Goal: Task Accomplishment & Management: Manage account settings

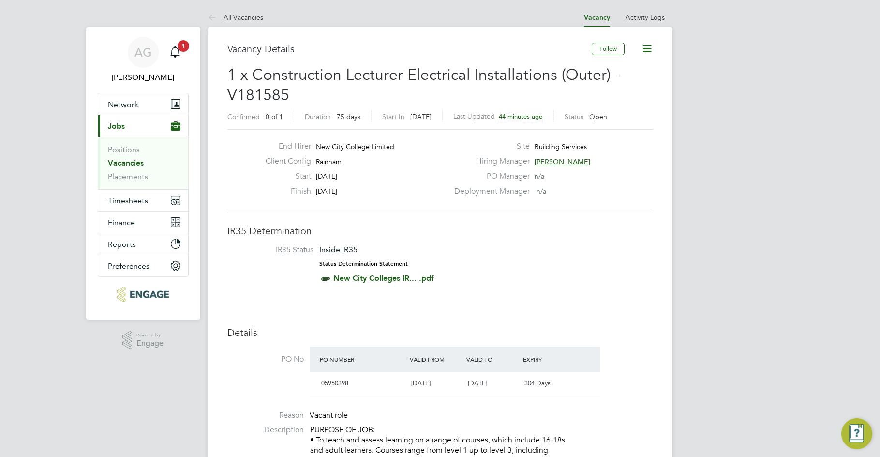
click at [131, 165] on link "Vacancies" at bounding box center [126, 162] width 36 height 9
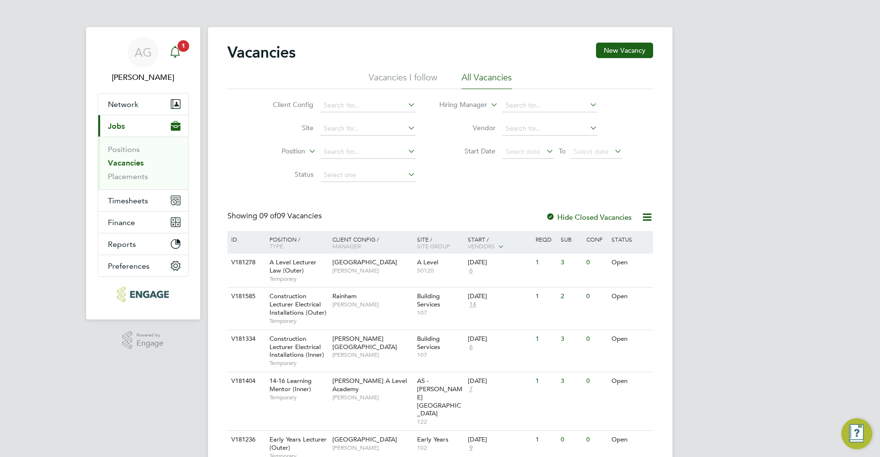
click at [170, 54] on icon "Main navigation" at bounding box center [175, 52] width 12 height 12
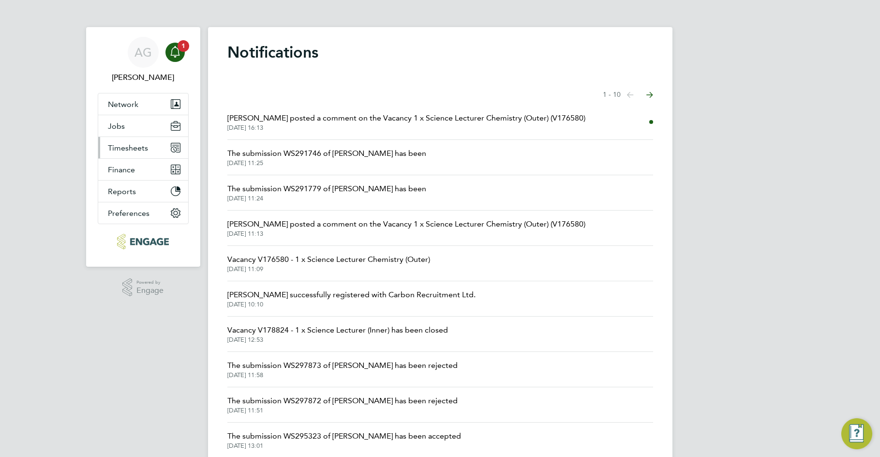
click at [146, 153] on button "Timesheets" at bounding box center [143, 147] width 90 height 21
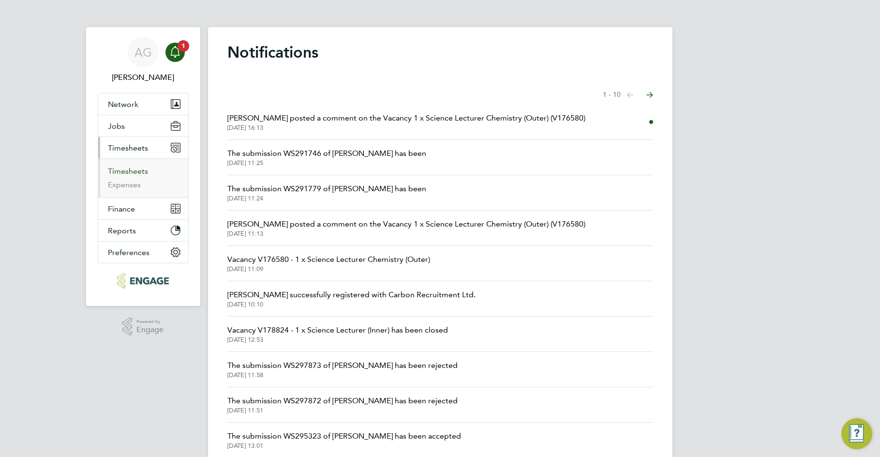
click at [139, 175] on link "Timesheets" at bounding box center [128, 171] width 40 height 9
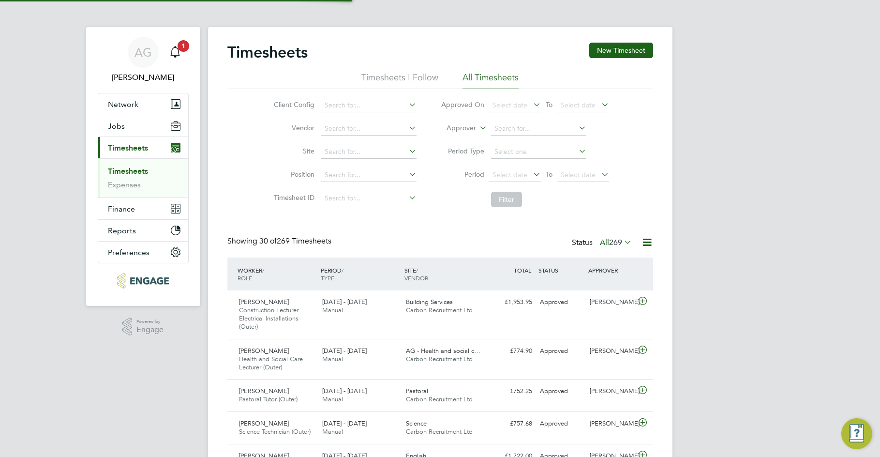
scroll to position [25, 84]
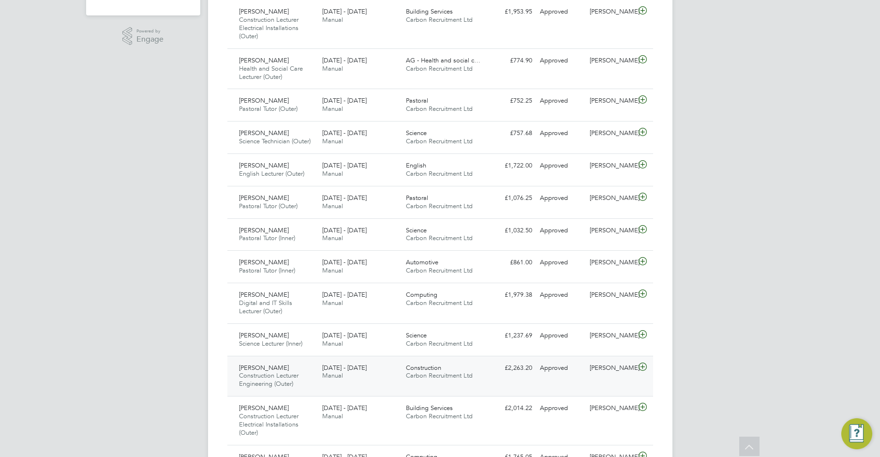
click at [418, 364] on span "Construction" at bounding box center [423, 368] width 35 height 8
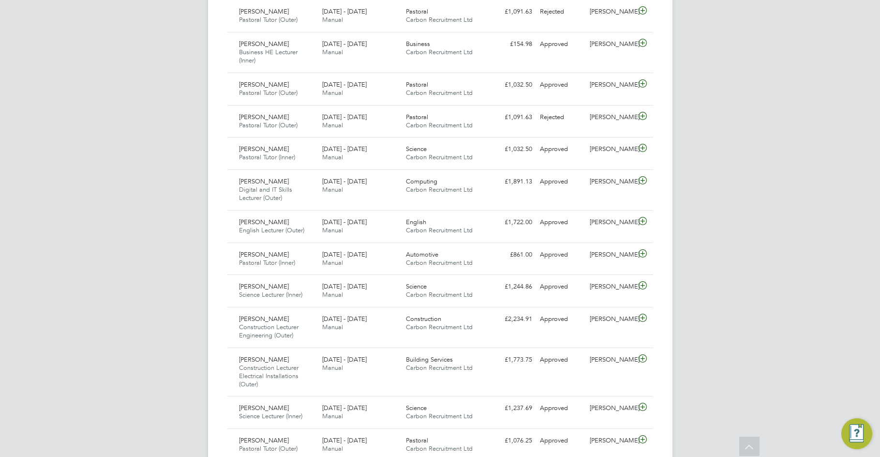
scroll to position [1016, 0]
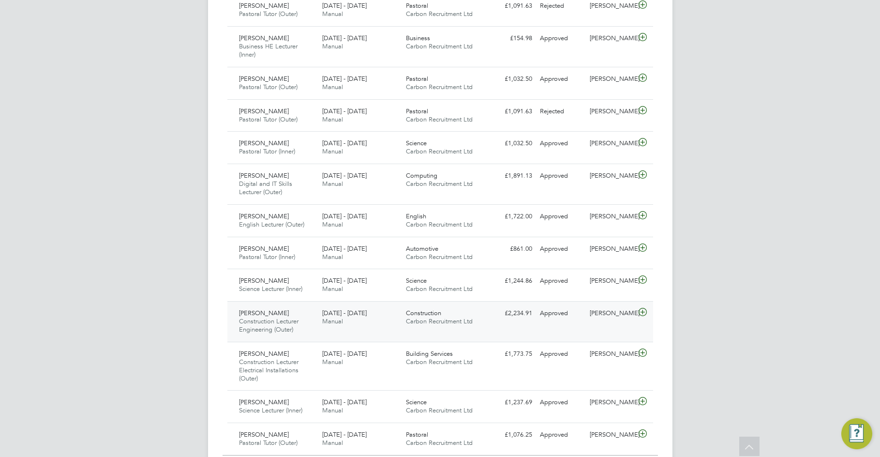
click at [398, 322] on div "[DATE] - [DATE] Manual" at bounding box center [360, 317] width 84 height 24
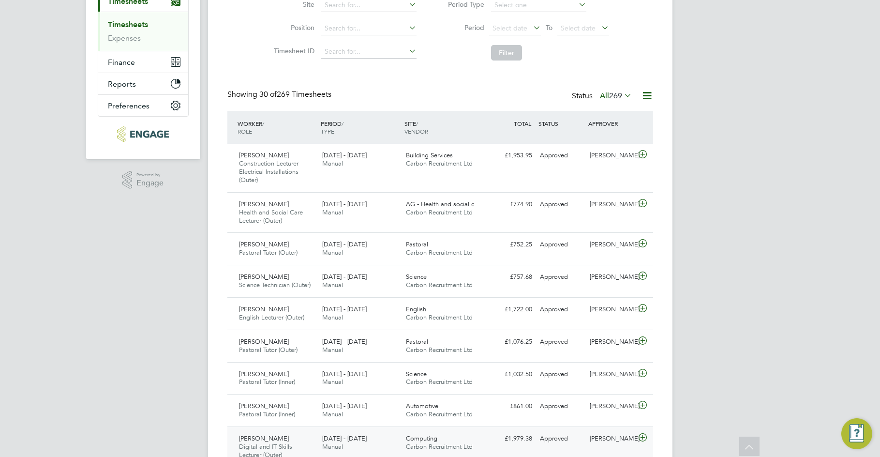
scroll to position [145, 0]
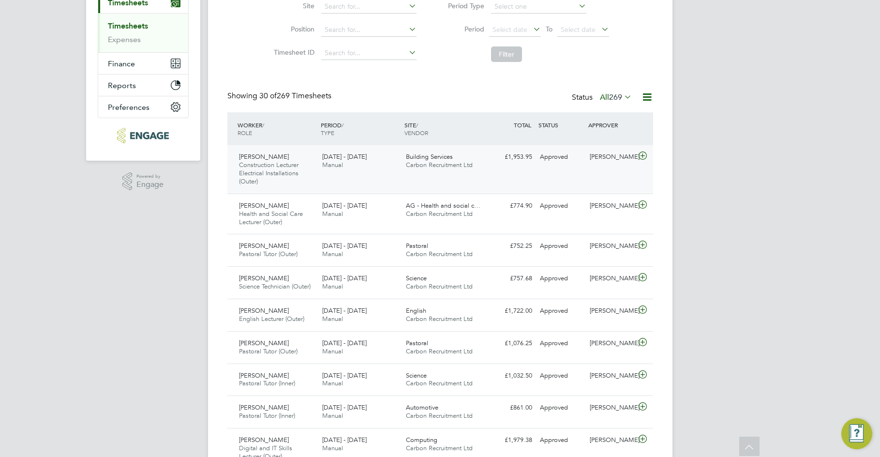
click at [382, 184] on div "[PERSON_NAME] Construction Lecturer Electrical Installations (Outer) [DATE] - […" at bounding box center [440, 169] width 426 height 48
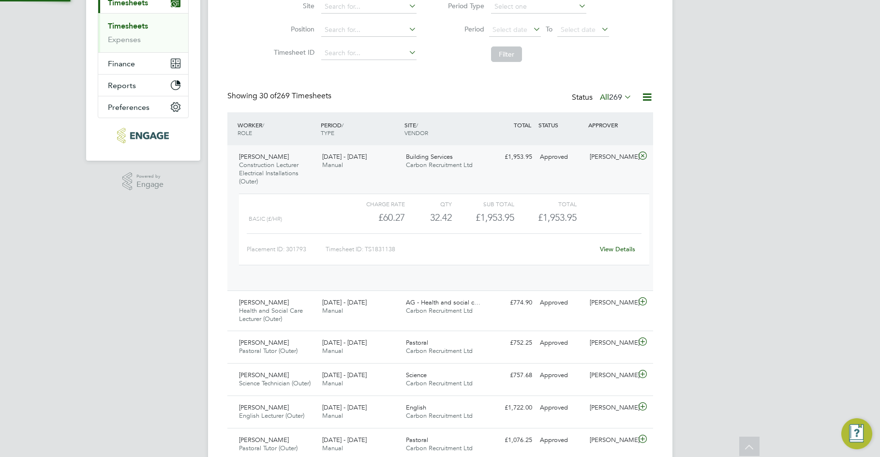
scroll to position [16, 94]
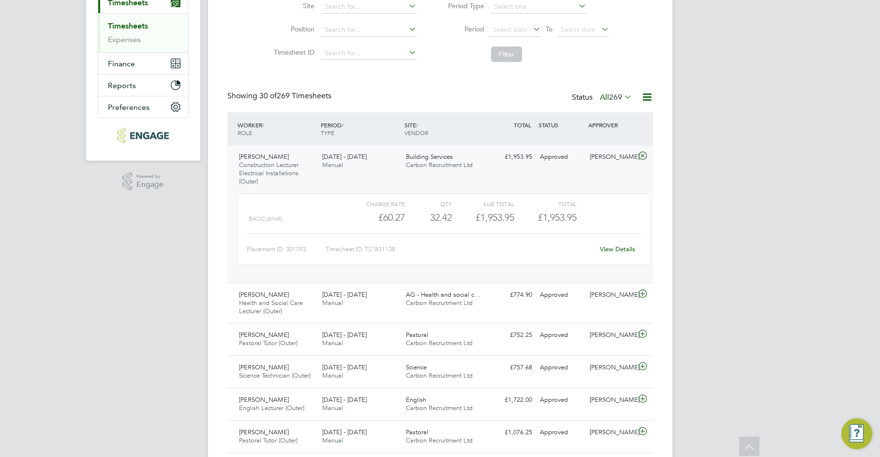
click at [387, 178] on div "[PERSON_NAME] Construction Lecturer Electrical Installations (Outer) [DATE] - […" at bounding box center [440, 213] width 426 height 137
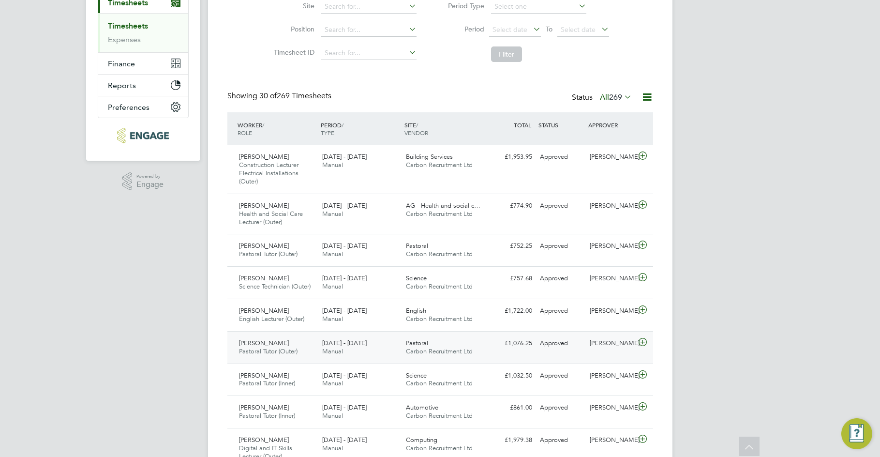
scroll to position [194, 0]
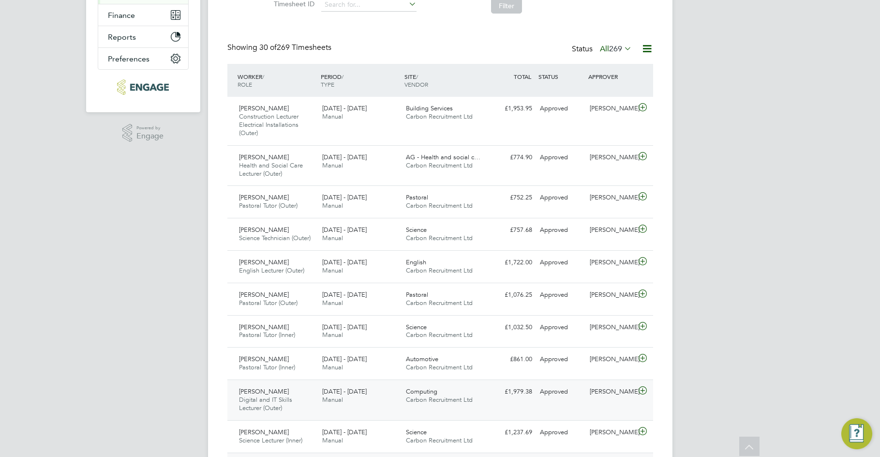
click at [382, 381] on div "[PERSON_NAME] Digital and IT Skills Lecturer (Outer) [DATE] - [DATE] [DATE] - […" at bounding box center [440, 399] width 426 height 41
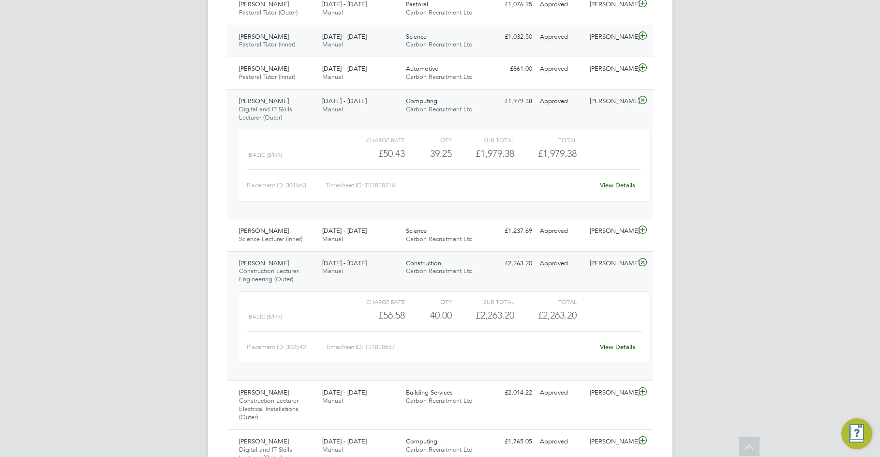
scroll to position [581, 0]
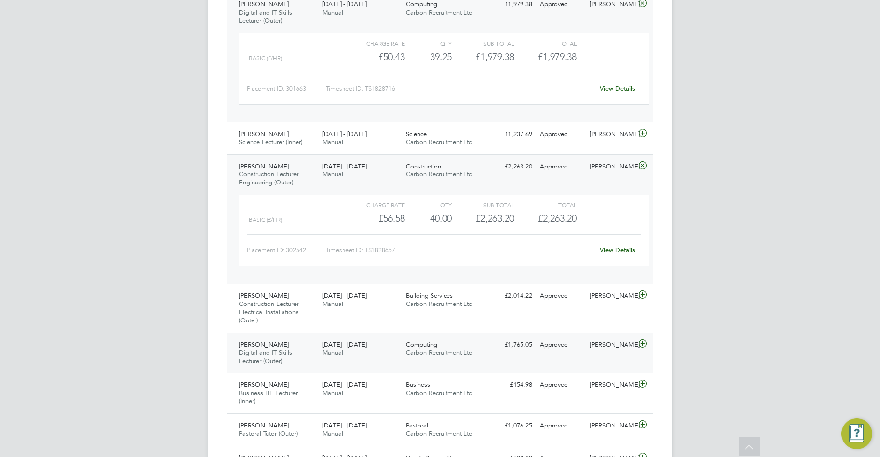
click at [409, 345] on span "Computing" at bounding box center [421, 344] width 31 height 8
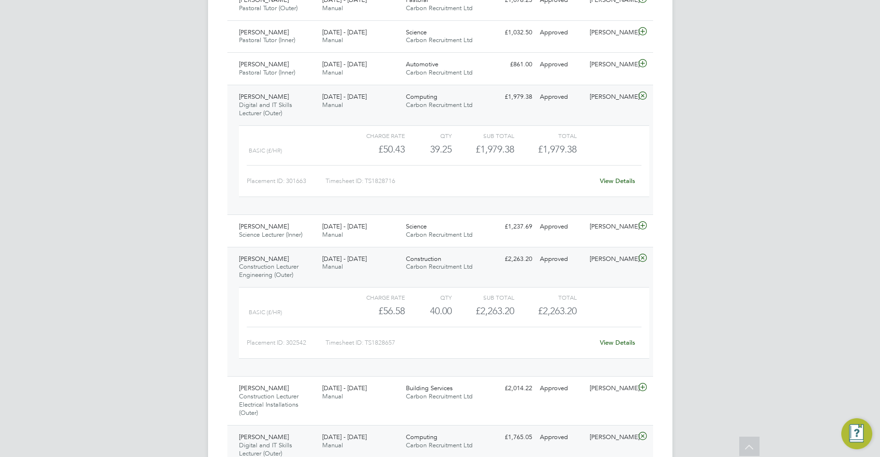
scroll to position [484, 0]
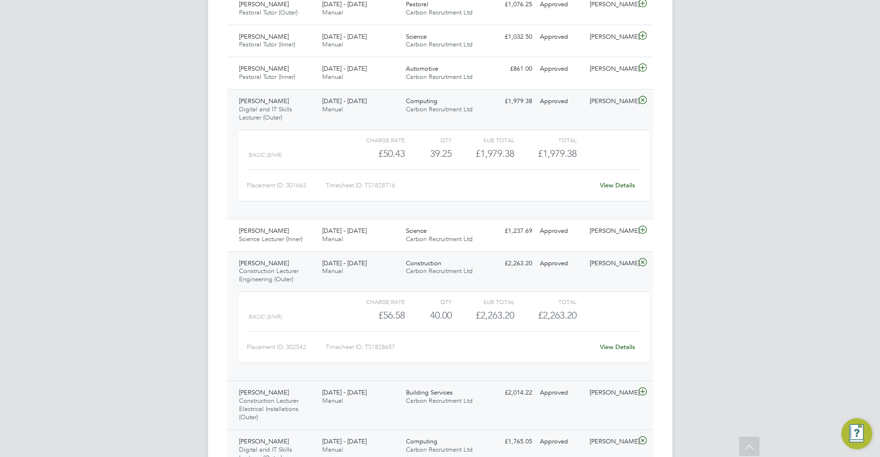
drag, startPoint x: 34, startPoint y: 315, endPoint x: 419, endPoint y: 420, distance: 399.4
click at [34, 315] on div "AG [PERSON_NAME] Notifications Applications: Network Team Members Businesses Si…" at bounding box center [440, 417] width 880 height 1803
drag, startPoint x: 91, startPoint y: 369, endPoint x: 120, endPoint y: 316, distance: 60.9
click at [91, 369] on div "AG [PERSON_NAME] Notifications Applications: Network Team Members Businesses Si…" at bounding box center [440, 417] width 880 height 1803
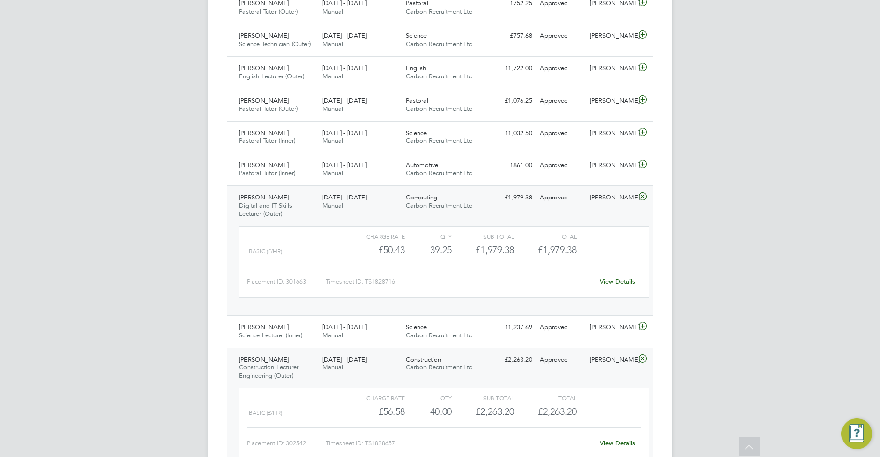
scroll to position [387, 0]
drag, startPoint x: 43, startPoint y: 307, endPoint x: 50, endPoint y: 305, distance: 7.2
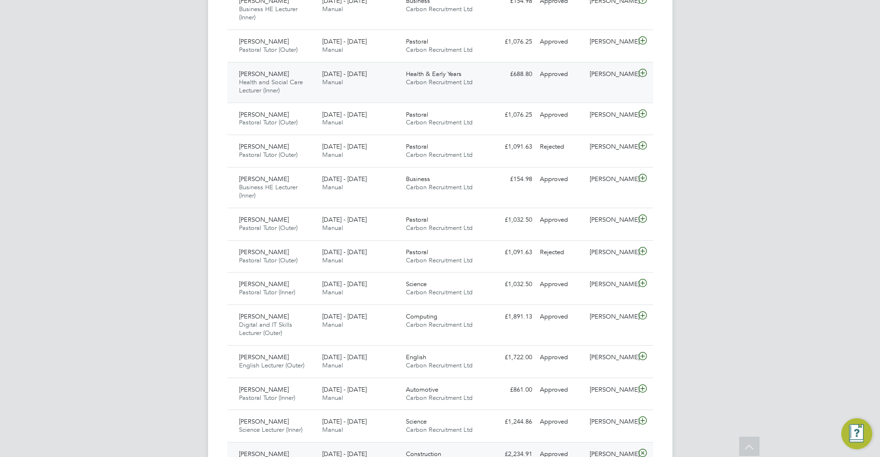
scroll to position [1065, 0]
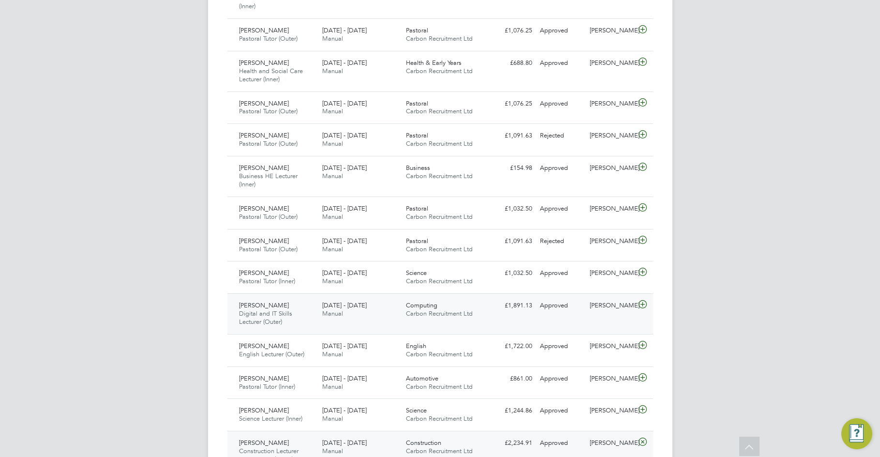
click at [480, 313] on div "Computing Carbon Recruitment Ltd" at bounding box center [444, 310] width 84 height 24
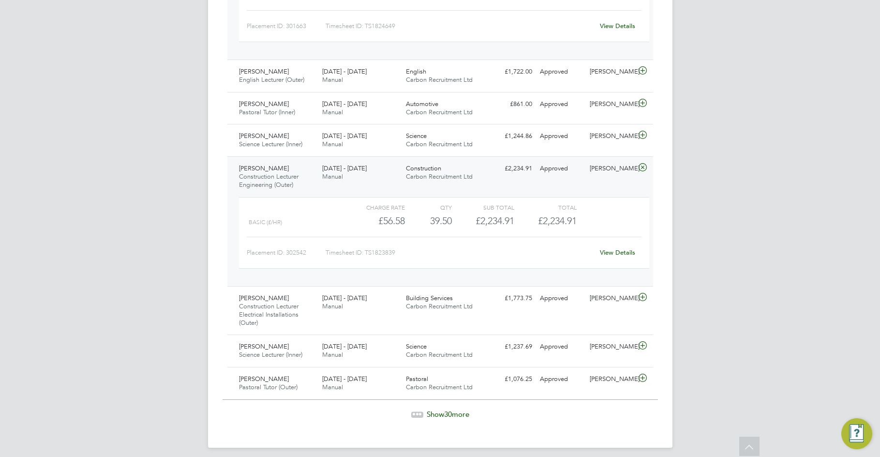
scroll to position [1435, 0]
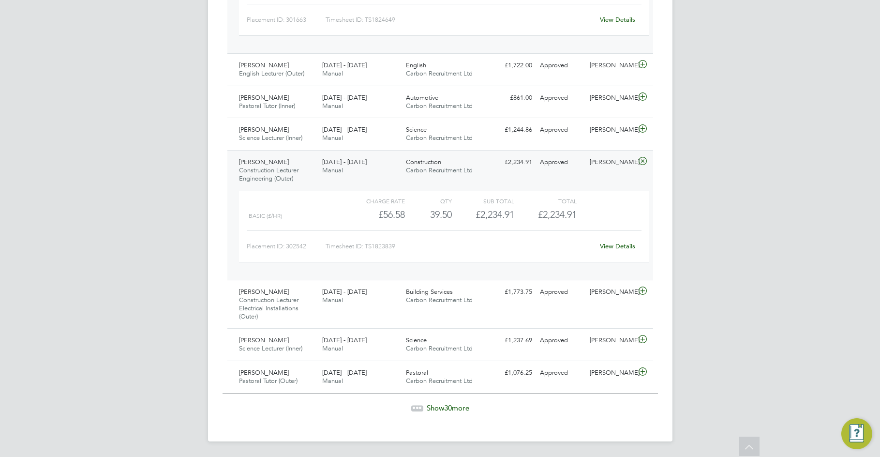
click at [464, 409] on span "Show 30 more" at bounding box center [448, 407] width 43 height 9
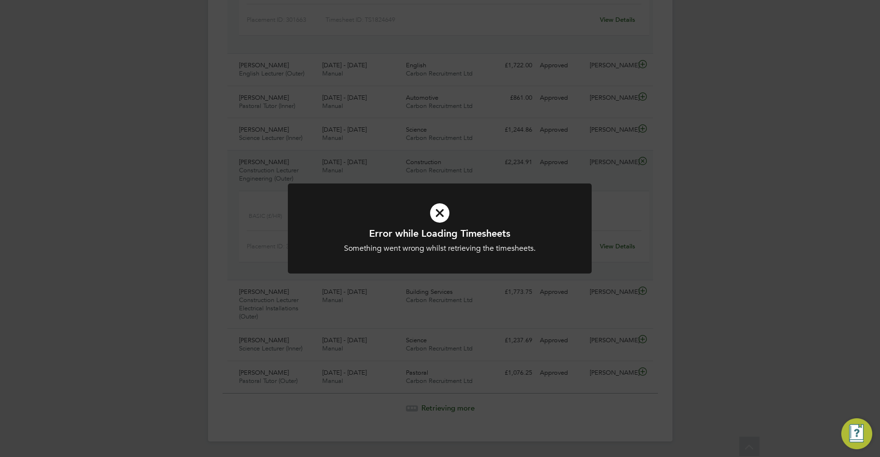
click at [472, 249] on div "Something went wrong whilst retrieving the timesheets." at bounding box center [440, 248] width 252 height 10
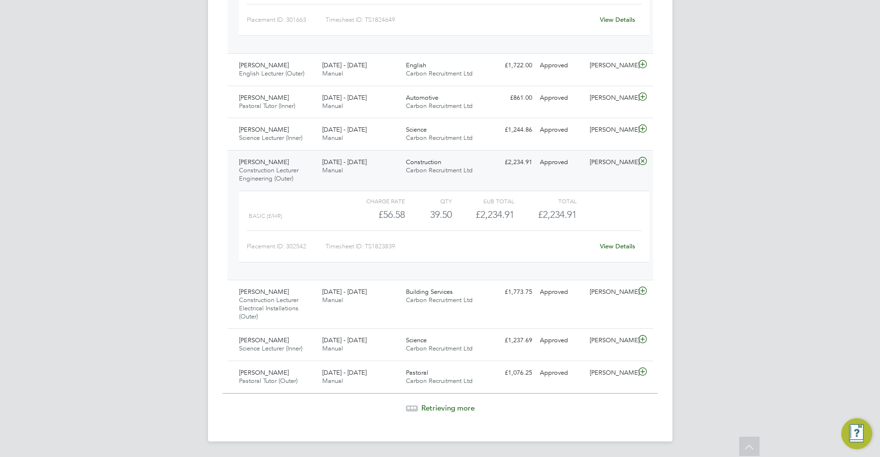
click at [437, 400] on div "Retrieving more" at bounding box center [441, 401] width 436 height 24
click at [437, 402] on div "Retrieving more" at bounding box center [441, 401] width 436 height 24
click at [434, 411] on span "Retrieving more" at bounding box center [448, 407] width 53 height 9
click at [439, 402] on div "Retrieving more" at bounding box center [441, 401] width 436 height 24
drag, startPoint x: 439, startPoint y: 402, endPoint x: 438, endPoint y: 411, distance: 8.8
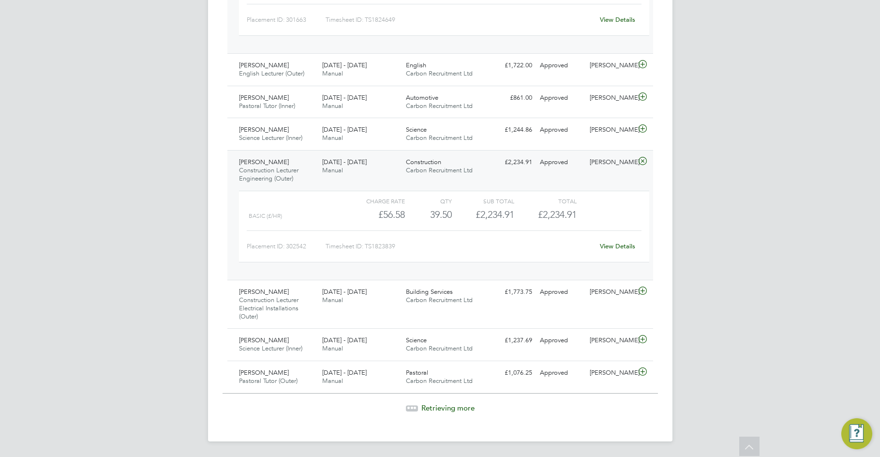
click at [438, 409] on div "Retrieving more" at bounding box center [441, 401] width 436 height 24
click at [438, 411] on span "Retrieving more" at bounding box center [448, 407] width 53 height 9
click at [422, 404] on span "Retrieving more" at bounding box center [448, 407] width 53 height 9
click at [462, 405] on span "Retrieving more" at bounding box center [448, 407] width 53 height 9
click at [460, 405] on span "Retrieving more" at bounding box center [448, 407] width 53 height 9
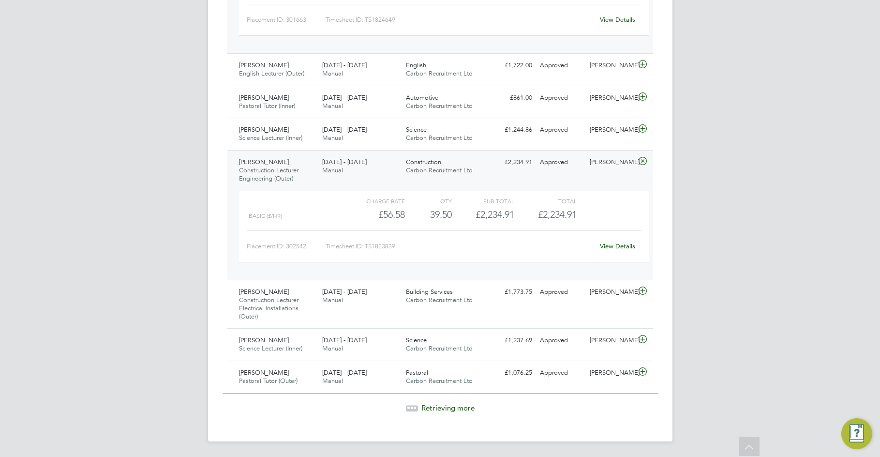
click at [439, 406] on span "Retrieving more" at bounding box center [448, 407] width 53 height 9
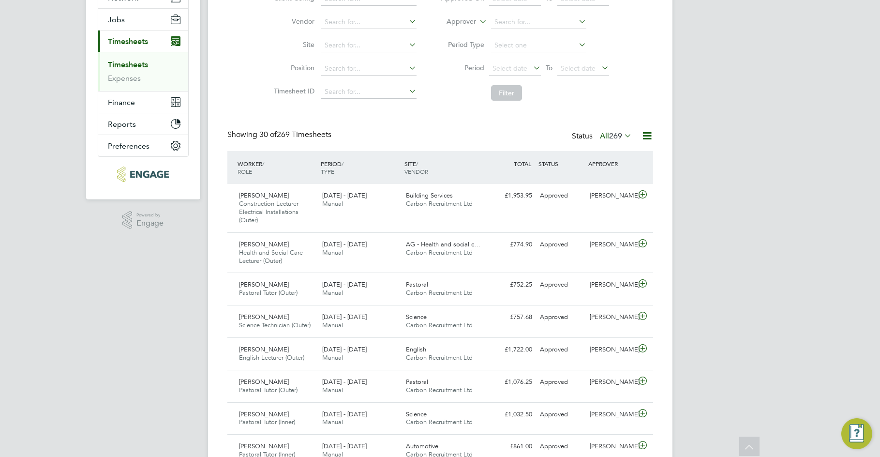
scroll to position [0, 0]
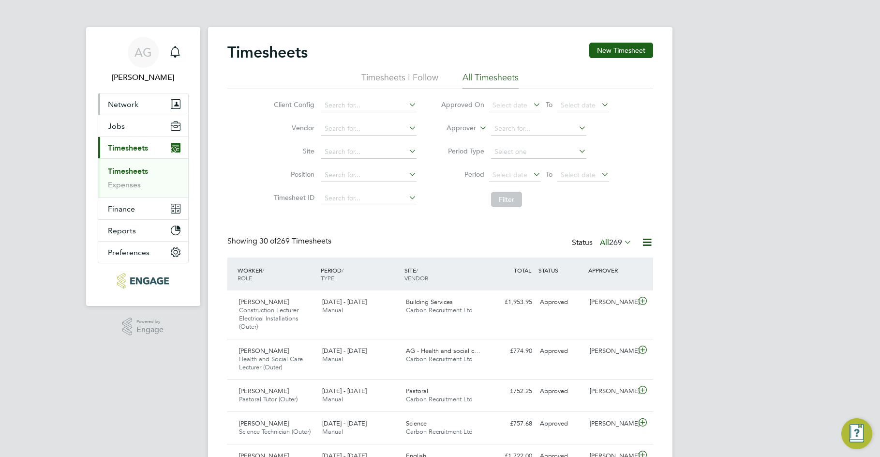
click at [126, 101] on span "Network" at bounding box center [123, 104] width 30 height 9
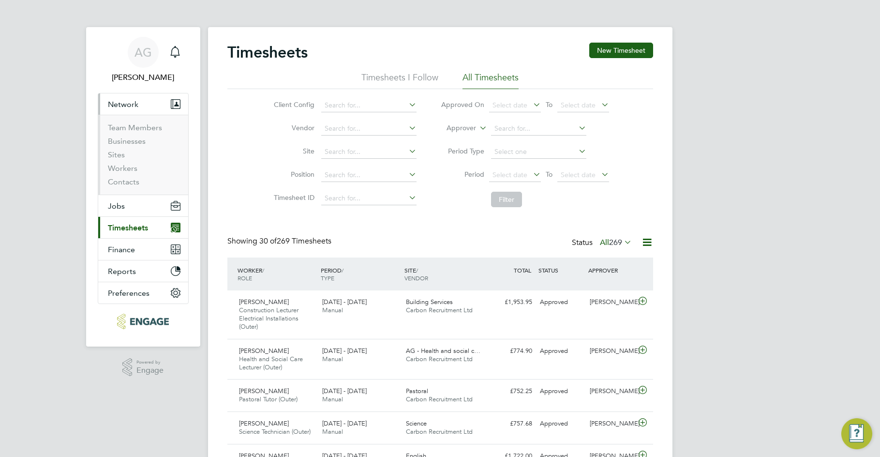
click at [126, 156] on li "Sites" at bounding box center [144, 157] width 73 height 14
drag, startPoint x: 125, startPoint y: 184, endPoint x: 121, endPoint y: 200, distance: 16.3
click at [124, 184] on link "Contacts" at bounding box center [123, 181] width 31 height 9
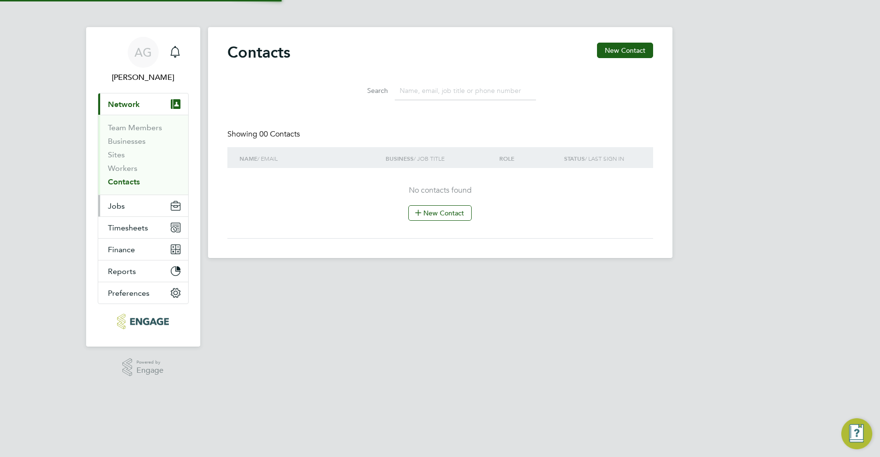
click at [122, 200] on button "Jobs" at bounding box center [143, 205] width 90 height 21
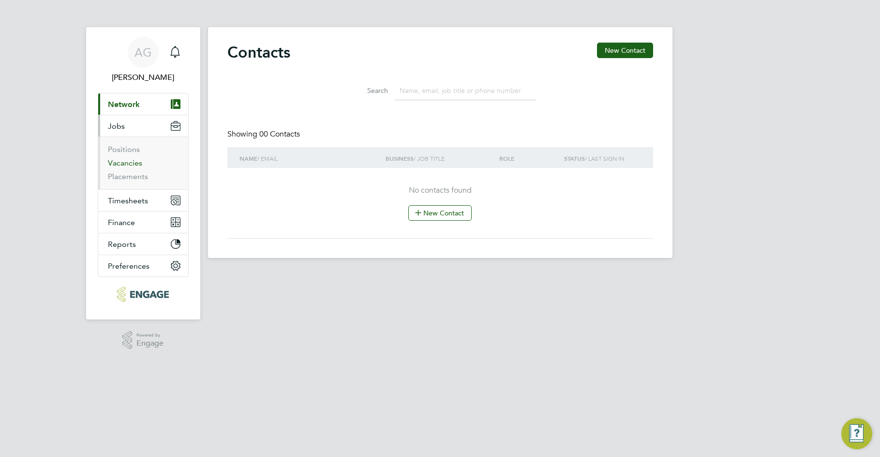
click at [121, 163] on link "Vacancies" at bounding box center [125, 162] width 34 height 9
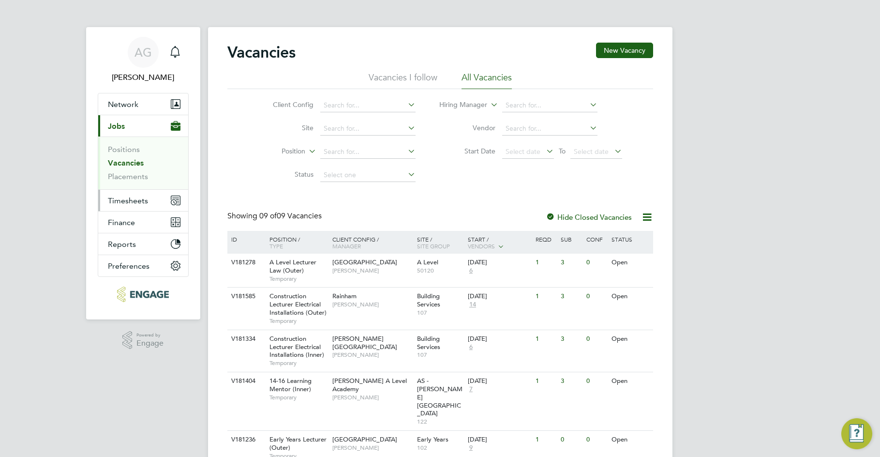
click at [117, 202] on span "Timesheets" at bounding box center [128, 200] width 40 height 9
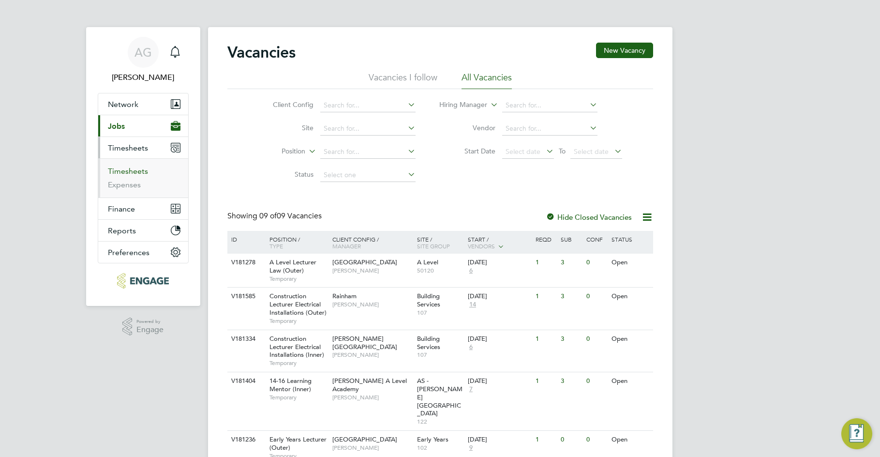
click at [126, 175] on link "Timesheets" at bounding box center [128, 171] width 40 height 9
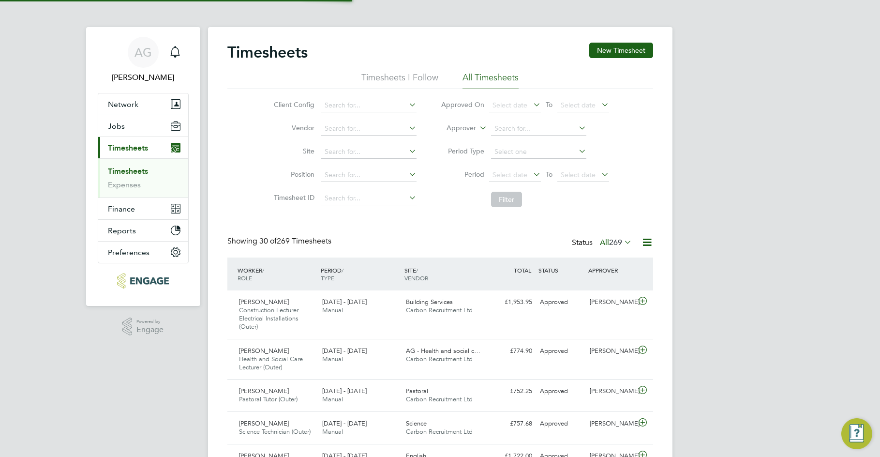
scroll to position [25, 84]
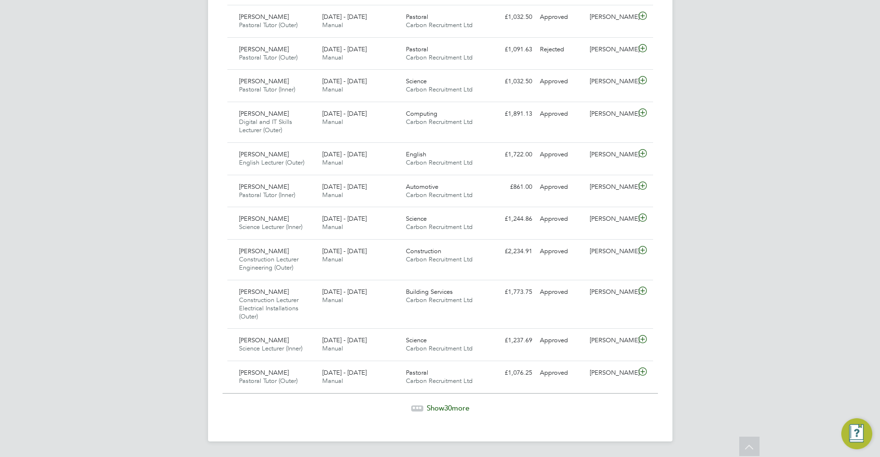
click at [427, 409] on span "Show 30 more" at bounding box center [448, 407] width 43 height 9
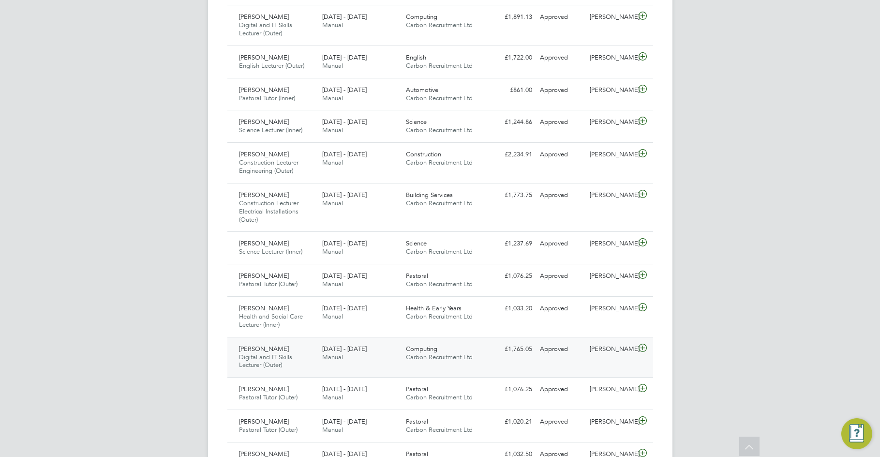
click at [310, 358] on div "[PERSON_NAME] Digital and IT Skills Lecturer (Outer) [DATE] - [DATE]" at bounding box center [277, 357] width 84 height 32
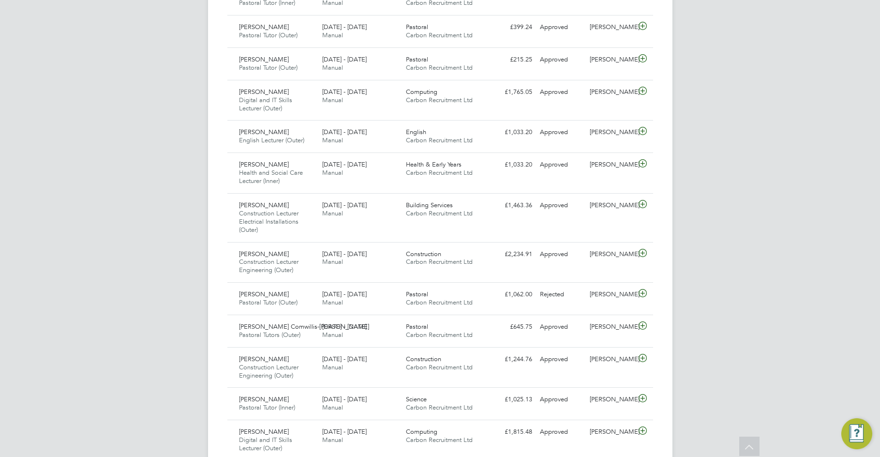
scroll to position [1839, 0]
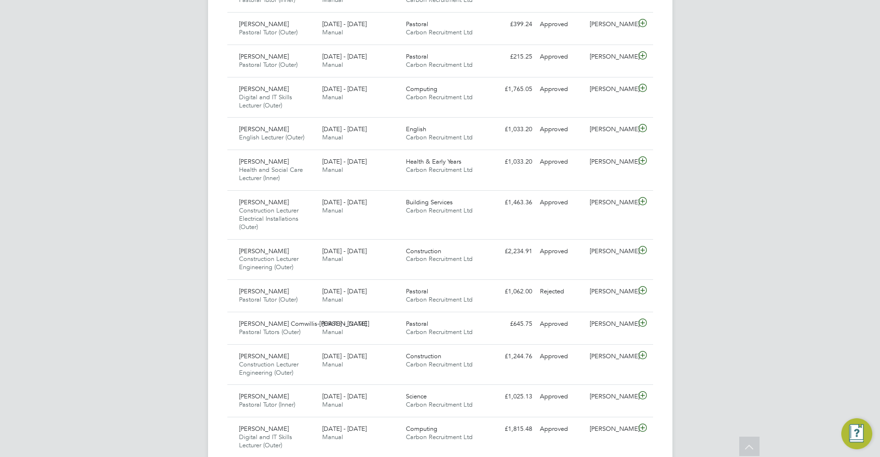
drag, startPoint x: 42, startPoint y: 318, endPoint x: 114, endPoint y: 317, distance: 71.7
